Goal: Check status: Check status

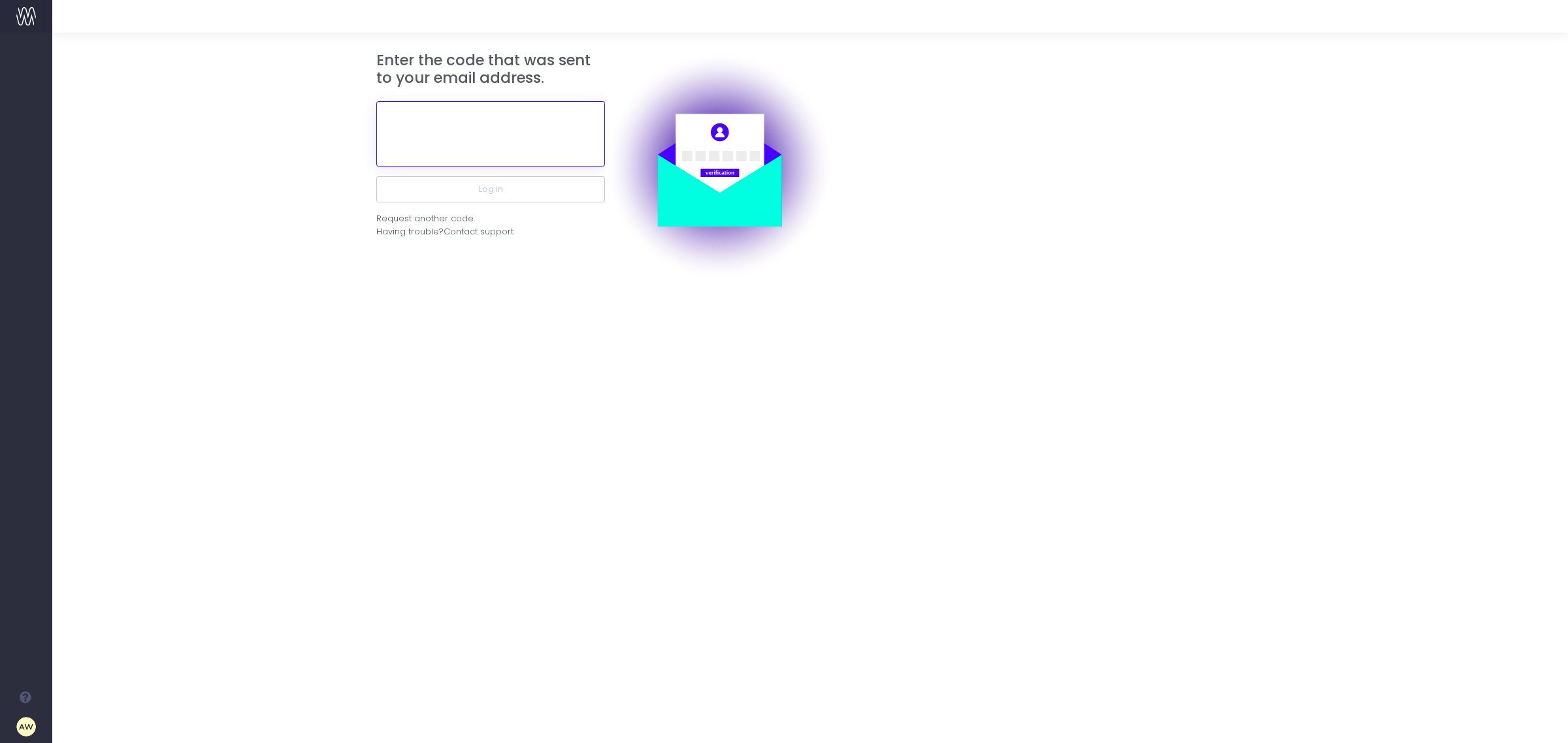
click at [513, 132] on input "text" at bounding box center [491, 133] width 229 height 65
type input "264600"
click at [537, 187] on button "Log in" at bounding box center [491, 189] width 229 height 26
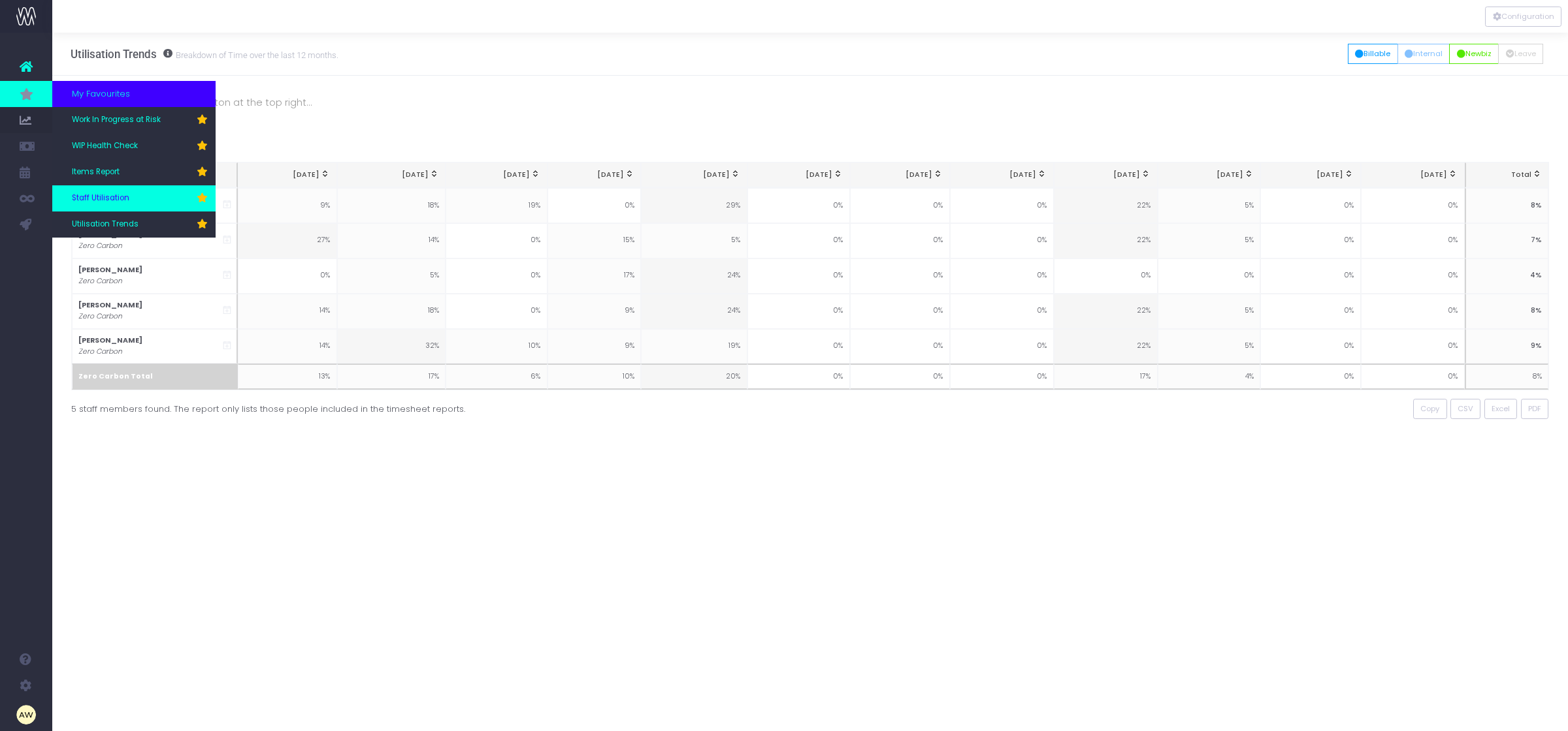
click at [132, 196] on link "Staff Utilisation" at bounding box center [134, 198] width 164 height 26
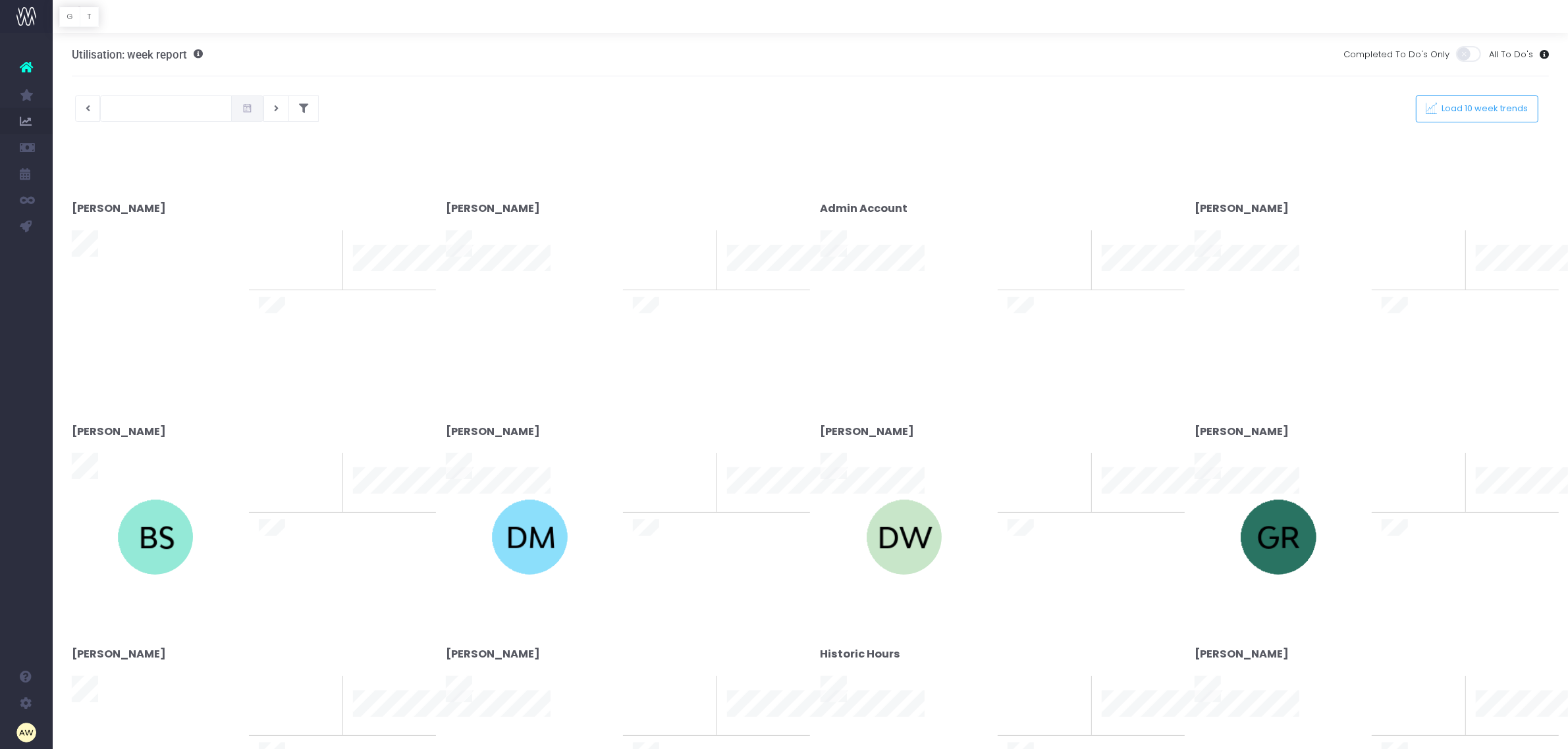
type input "[DATE]"
